Goal: Find specific page/section: Find specific page/section

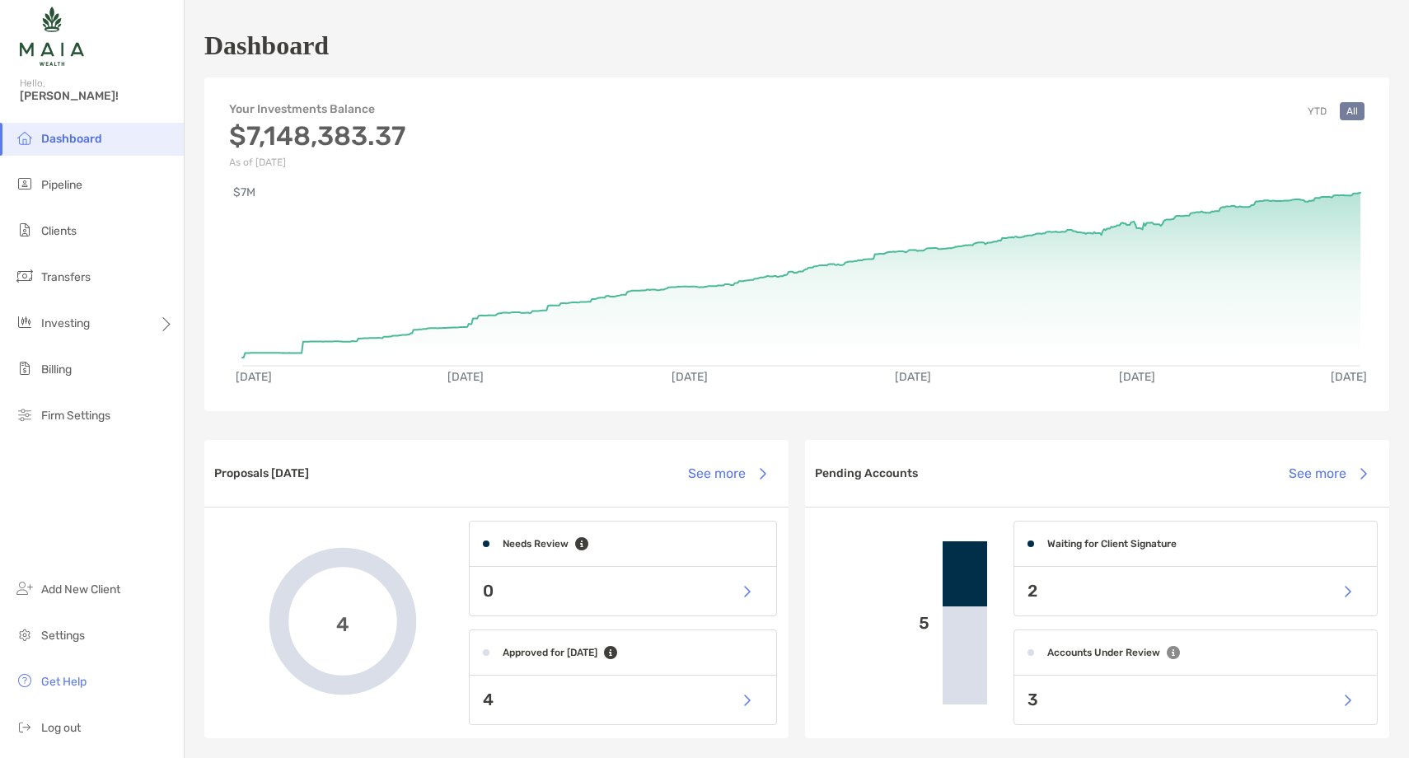
scroll to position [3, 0]
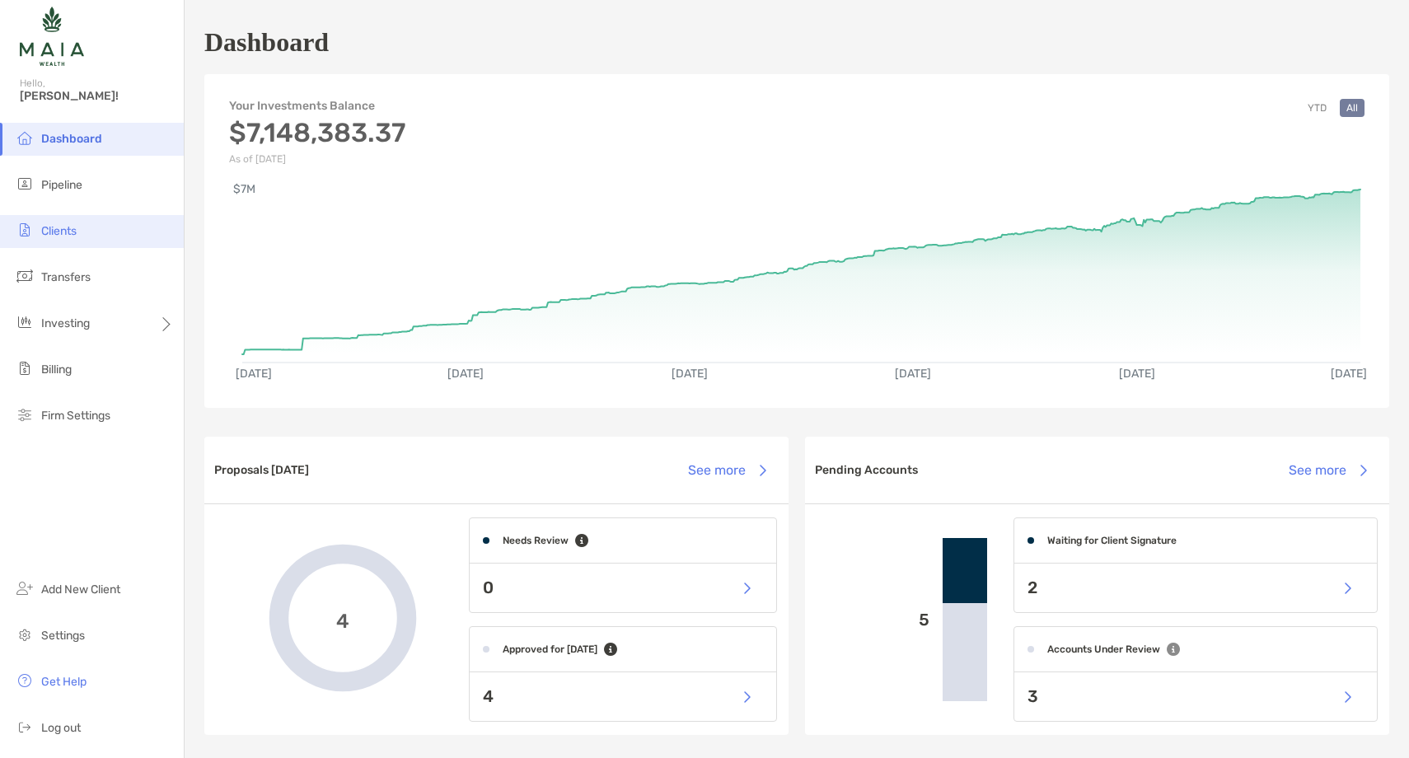
click at [85, 231] on li "Clients" at bounding box center [92, 231] width 184 height 33
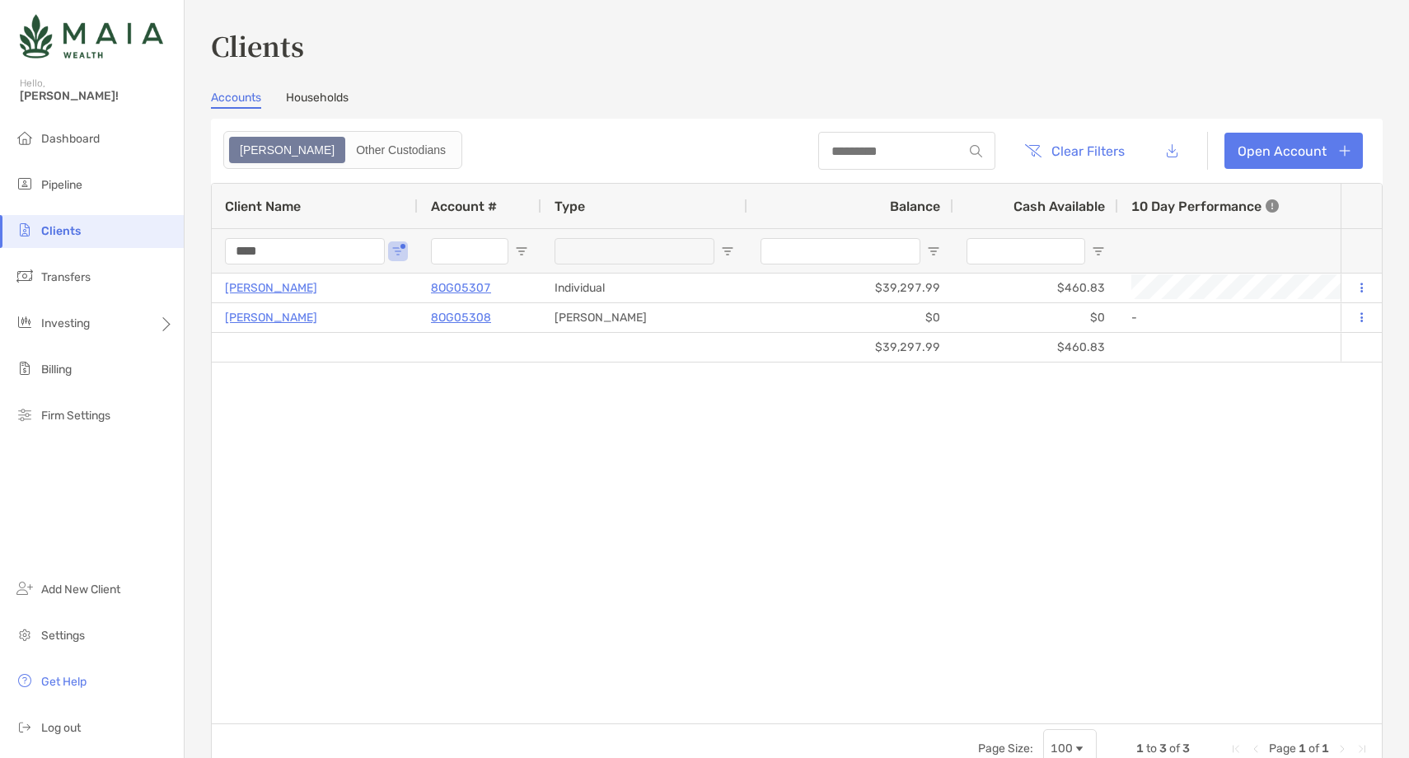
click at [252, 251] on input "****" at bounding box center [305, 251] width 160 height 26
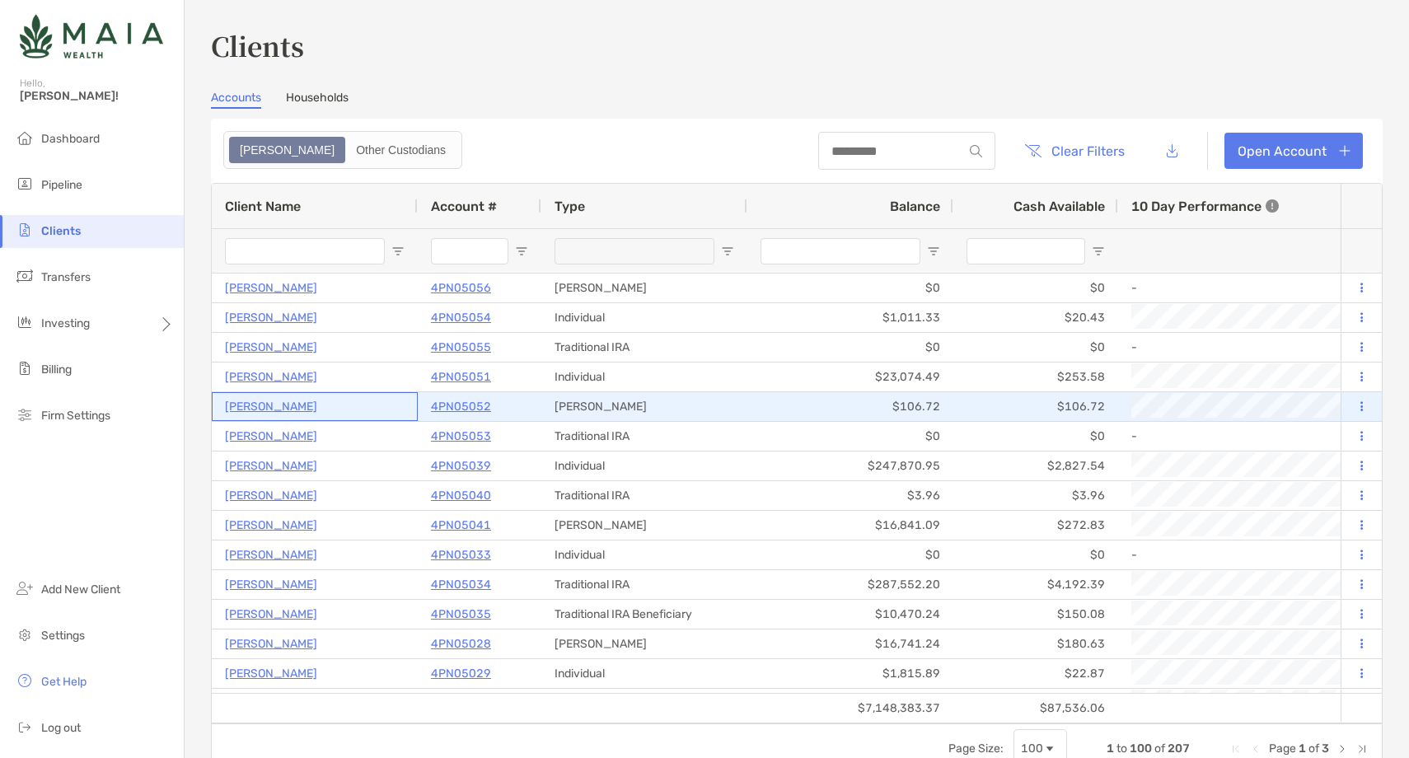
click at [253, 407] on p "[PERSON_NAME]" at bounding box center [271, 406] width 92 height 21
